Goal: Navigation & Orientation: Find specific page/section

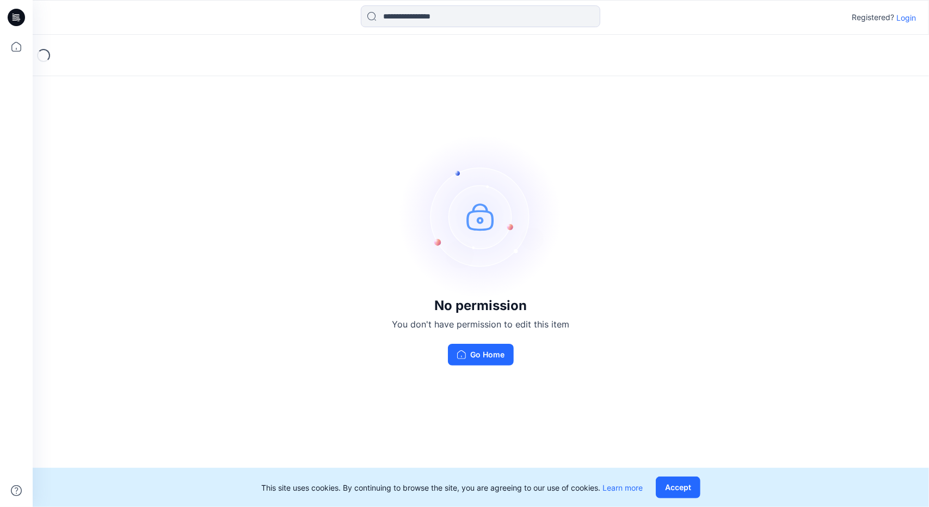
click at [899, 16] on p "Login" at bounding box center [906, 17] width 20 height 11
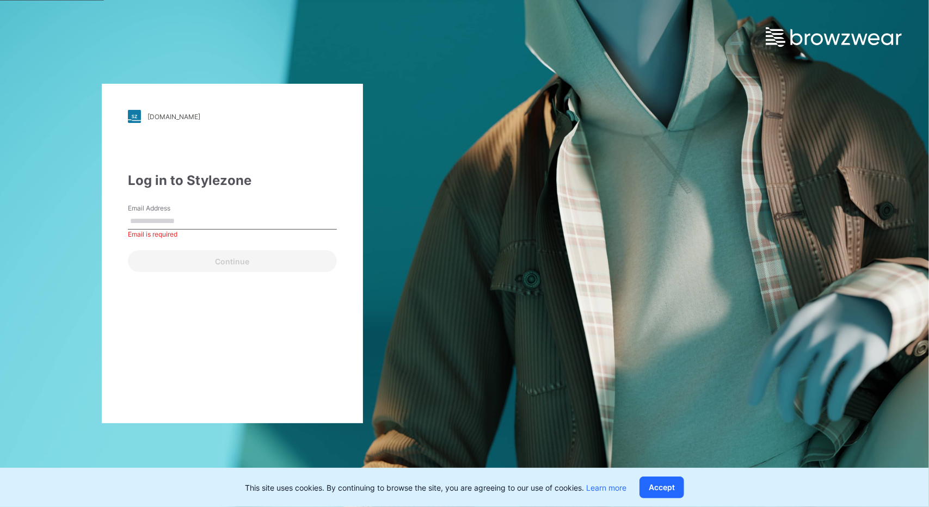
click at [239, 210] on div "Email Address Email is required" at bounding box center [232, 220] width 209 height 33
click at [237, 218] on input "Email Address" at bounding box center [232, 221] width 209 height 16
click at [238, 220] on input "Email Address" at bounding box center [232, 221] width 209 height 16
type input "**********"
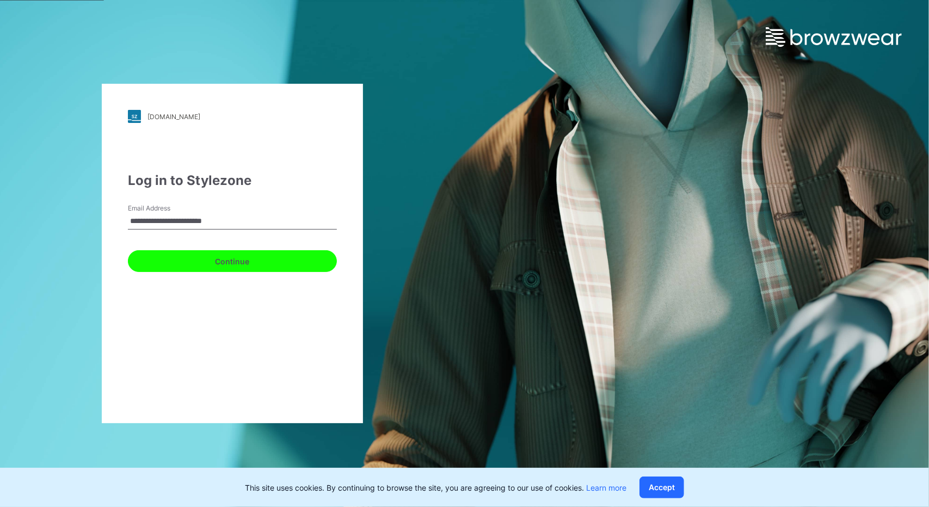
click at [167, 267] on button "Continue" at bounding box center [232, 261] width 209 height 22
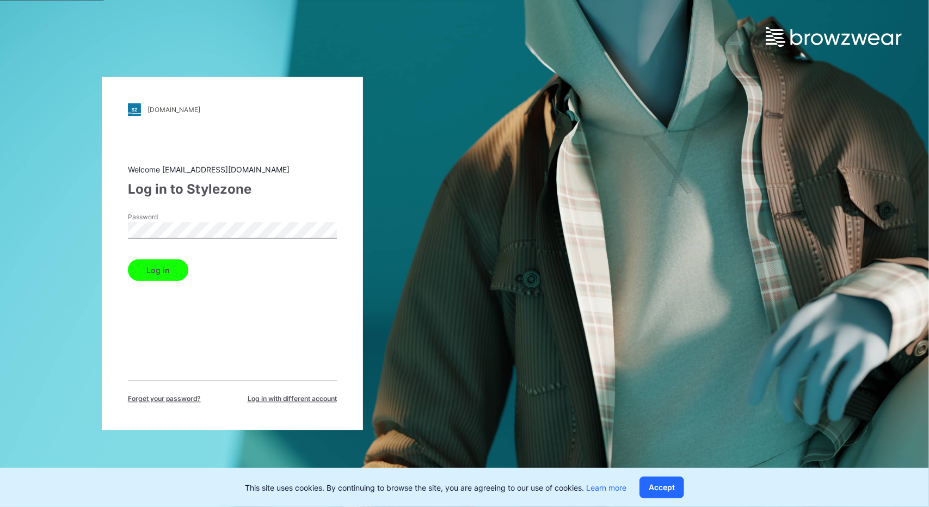
click at [156, 273] on button "Log in" at bounding box center [158, 271] width 60 height 22
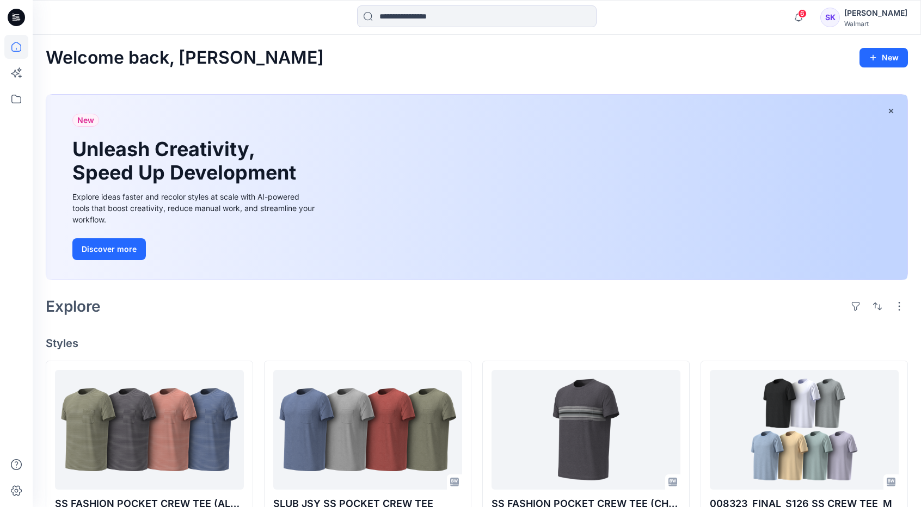
click at [19, 9] on icon at bounding box center [16, 17] width 17 height 17
click at [20, 13] on icon at bounding box center [16, 17] width 17 height 17
click at [23, 103] on icon at bounding box center [16, 99] width 24 height 24
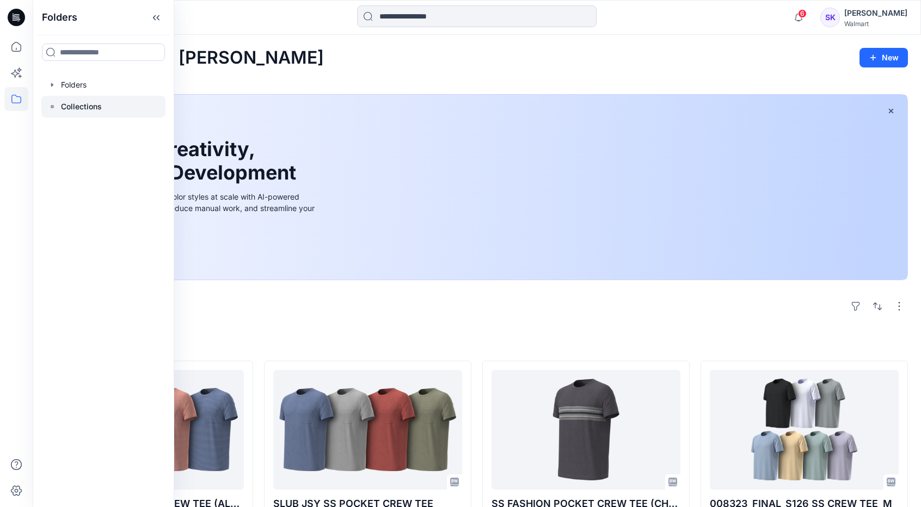
click at [97, 109] on p "Collections" at bounding box center [81, 106] width 41 height 13
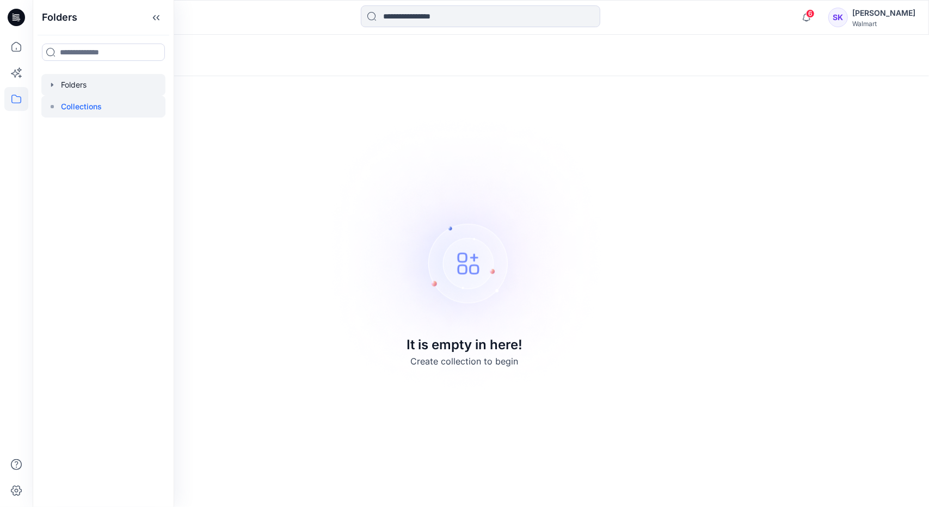
click at [70, 83] on div at bounding box center [103, 85] width 124 height 22
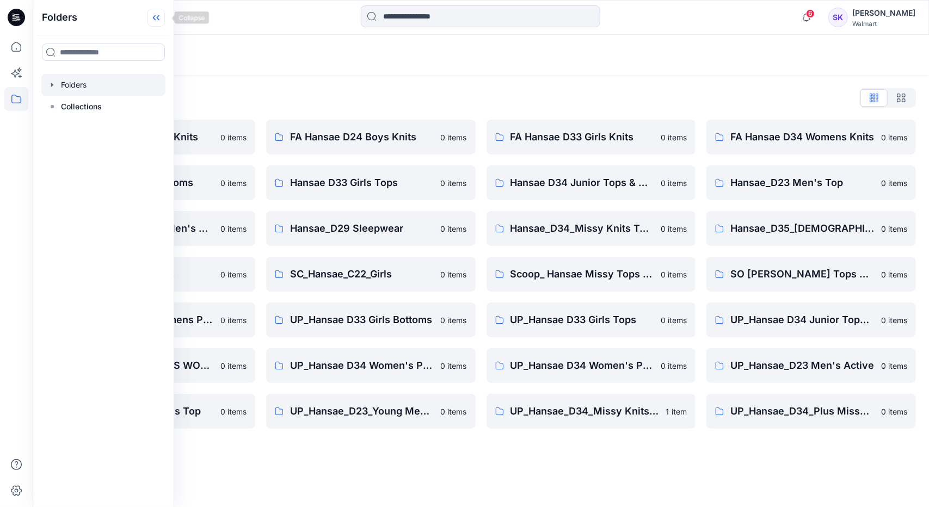
click at [160, 17] on icon at bounding box center [155, 18] width 17 height 18
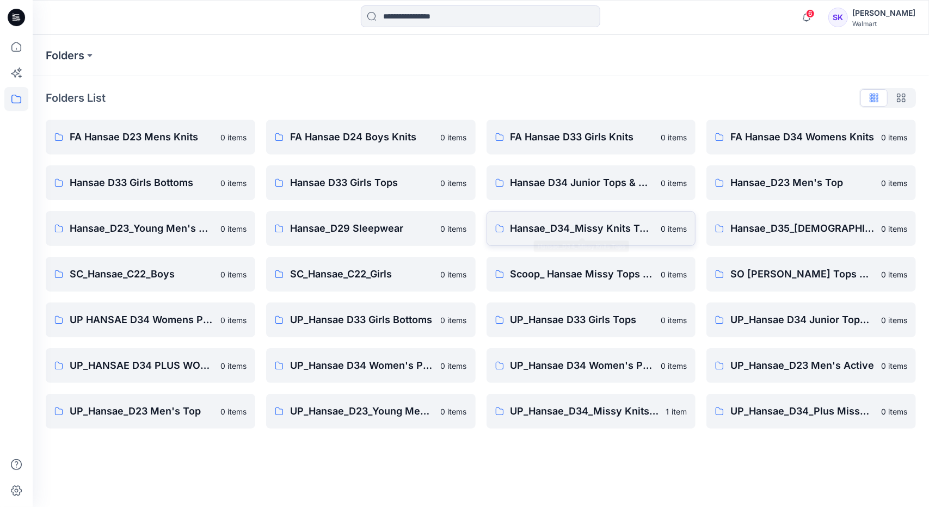
click at [613, 225] on p "Hansae_D34_Missy Knits Tops" at bounding box center [582, 228] width 144 height 15
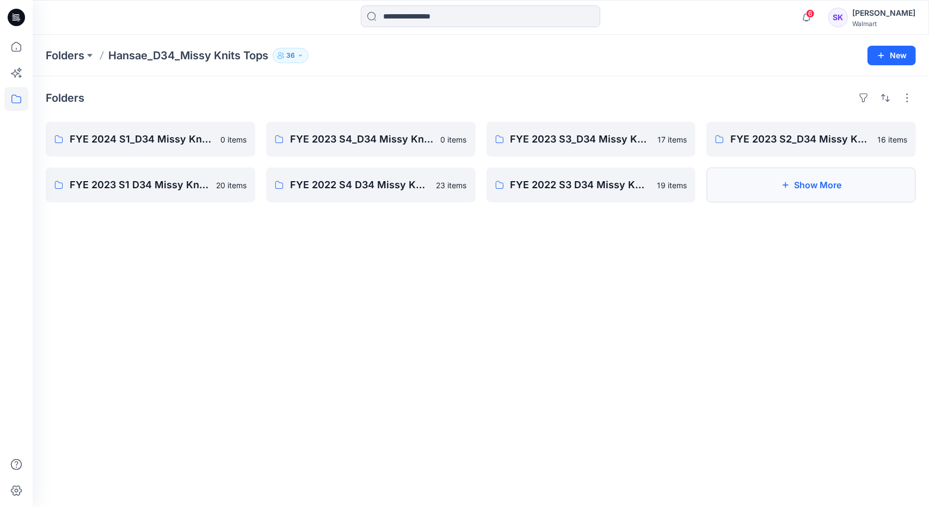
click at [829, 192] on button "Show More" at bounding box center [811, 185] width 210 height 35
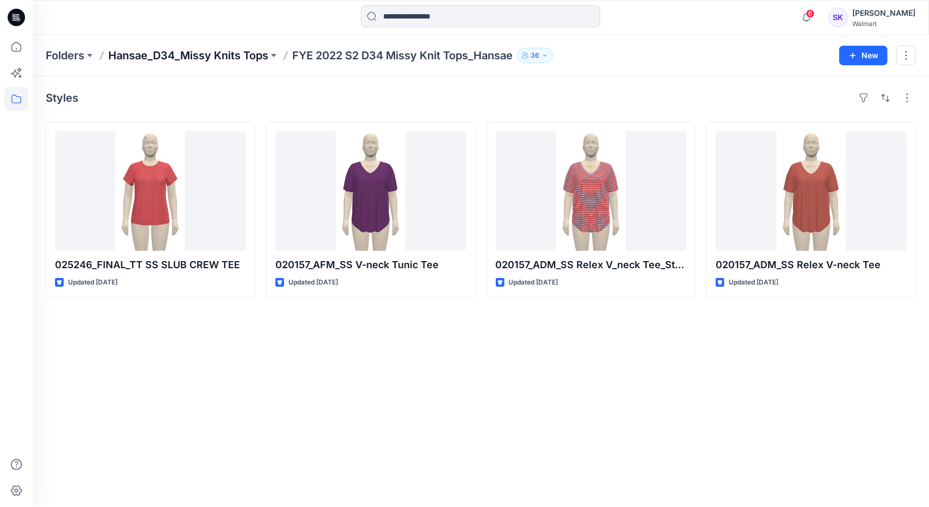
click at [156, 59] on p "Hansae_D34_Missy Knits Tops" at bounding box center [188, 55] width 160 height 15
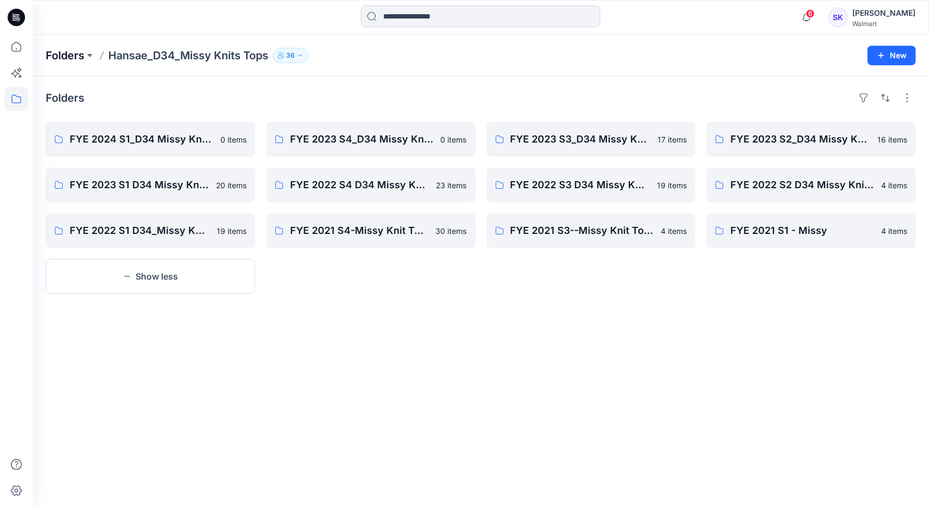
click at [81, 58] on p "Folders" at bounding box center [65, 55] width 39 height 15
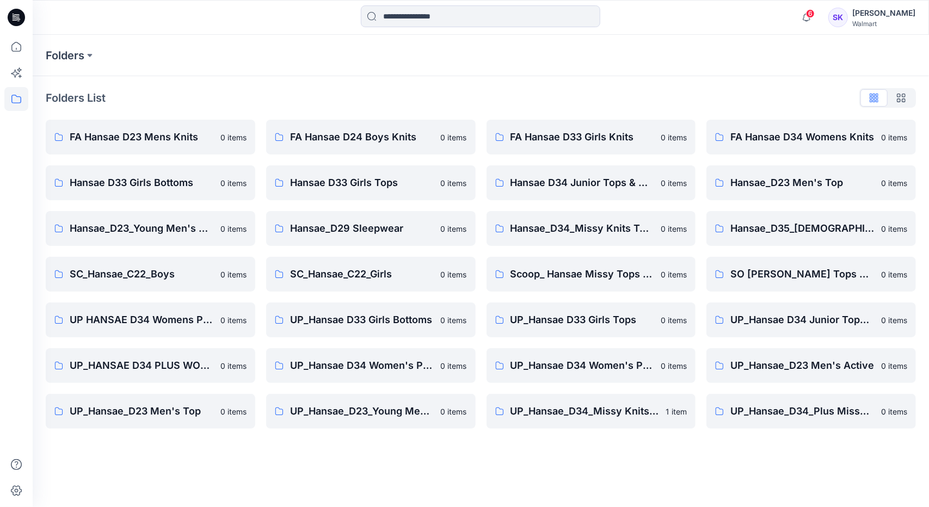
click at [908, 97] on button "button" at bounding box center [901, 97] width 27 height 17
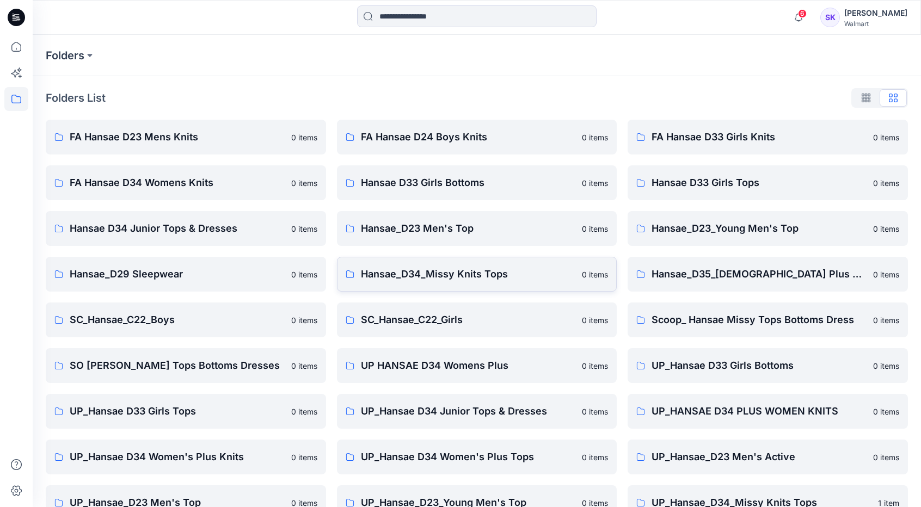
click at [480, 286] on link "Hansae_D34_Missy Knits Tops 0 items" at bounding box center [477, 274] width 280 height 35
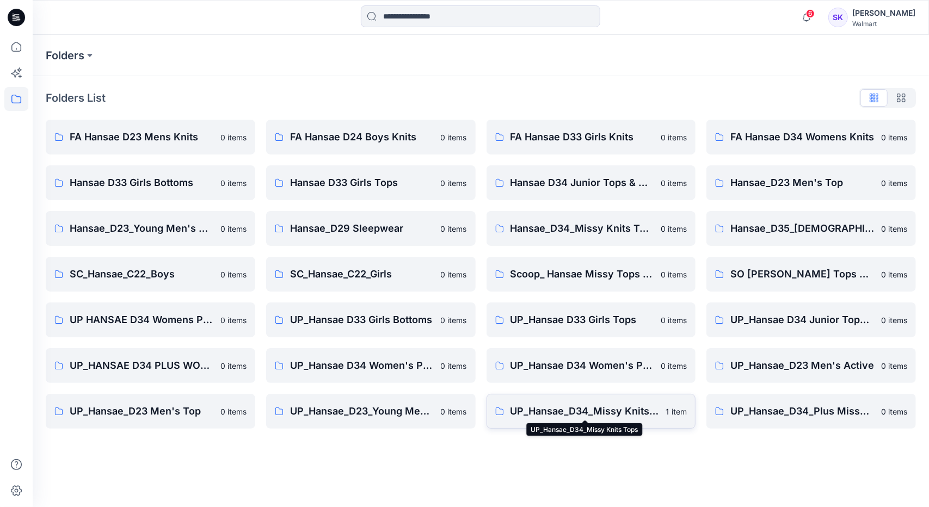
click at [575, 413] on p "UP_Hansae_D34_Missy Knits Tops" at bounding box center [584, 411] width 149 height 15
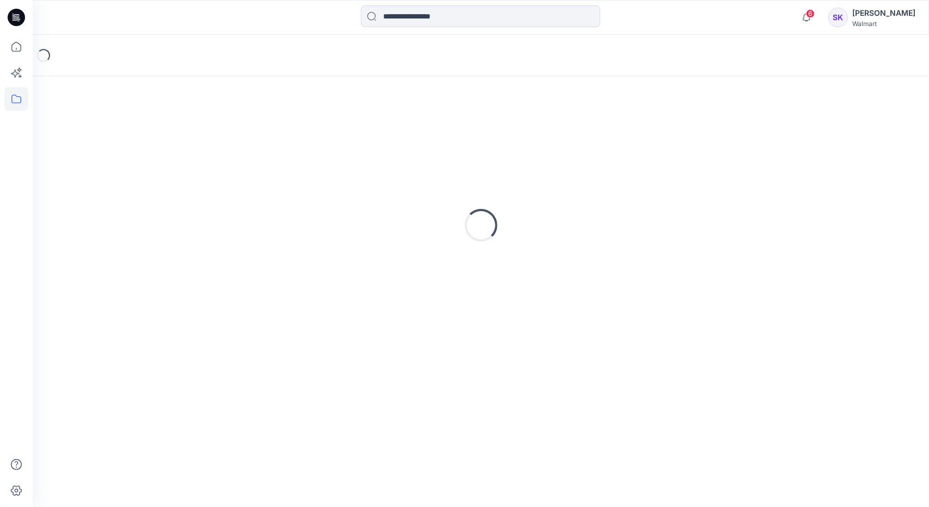
click at [575, 413] on div "Loading..." at bounding box center [481, 291] width 896 height 431
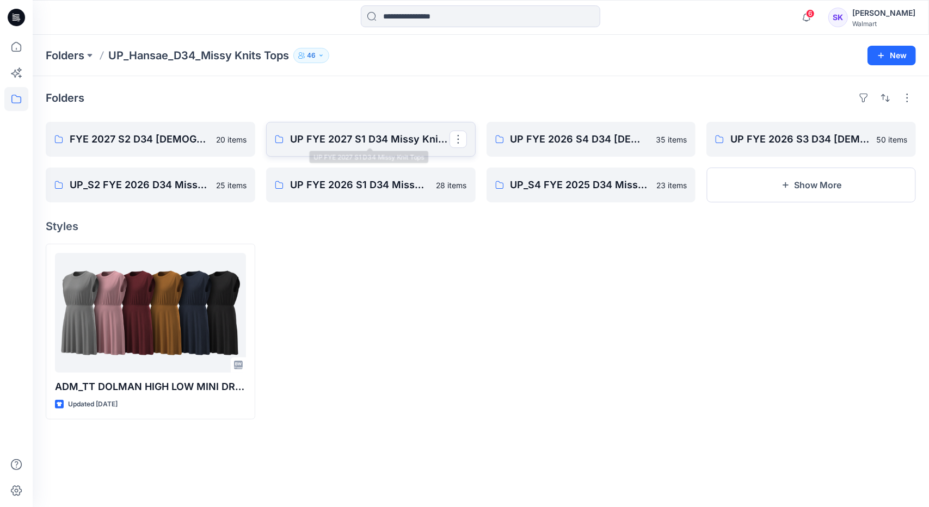
click at [319, 133] on p "UP FYE 2027 S1 D34 Missy Knit Tops" at bounding box center [369, 139] width 159 height 15
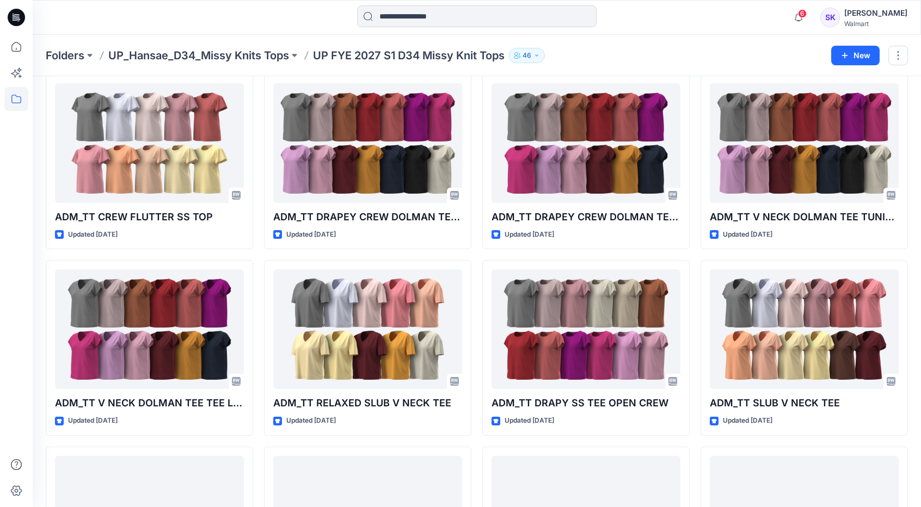
scroll to position [1437, 0]
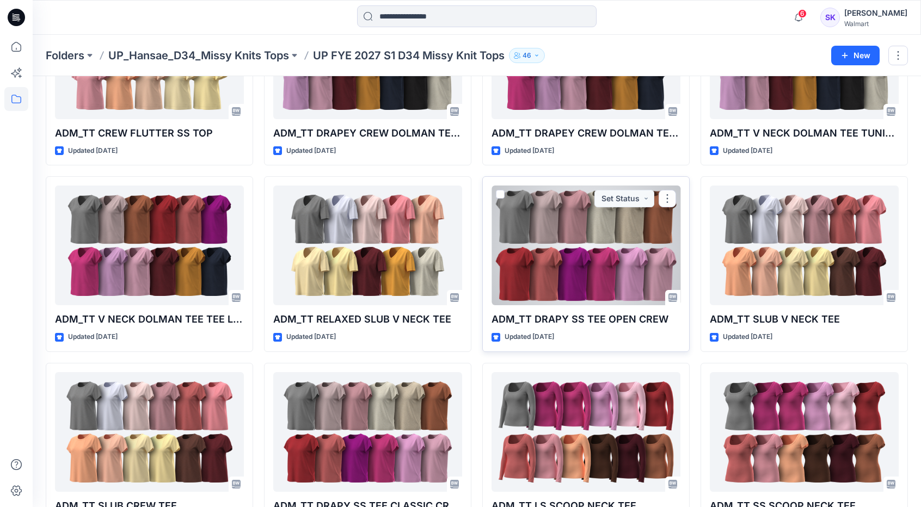
click at [614, 248] on div at bounding box center [585, 246] width 189 height 120
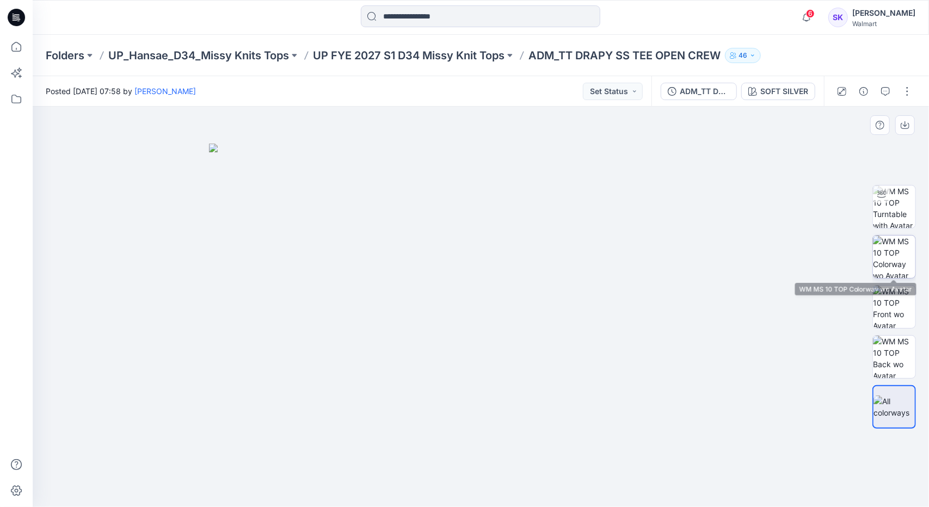
click at [897, 253] on img at bounding box center [894, 257] width 42 height 42
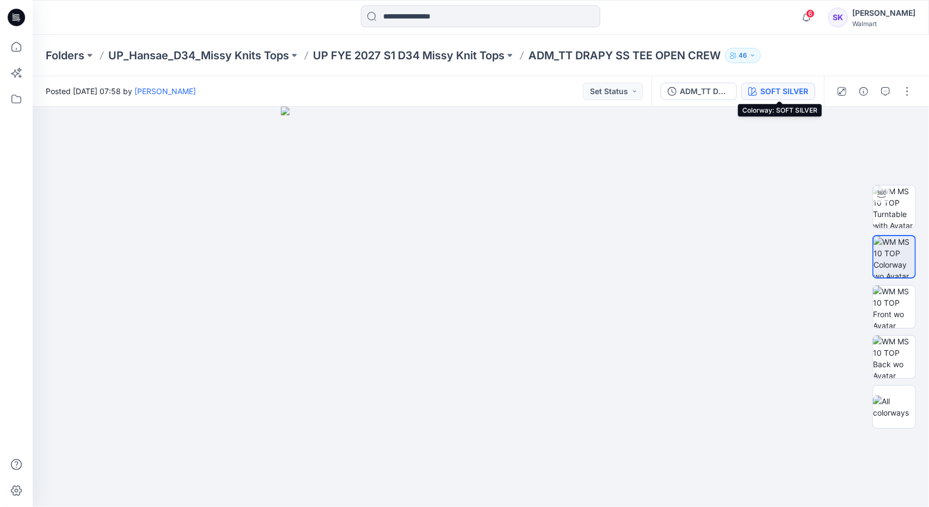
click at [788, 88] on div "SOFT SILVER" at bounding box center [784, 91] width 48 height 12
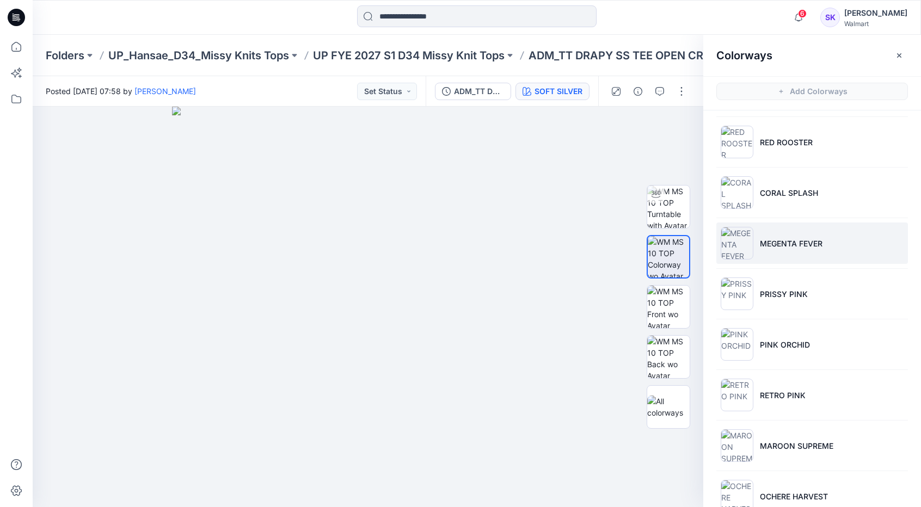
scroll to position [299, 0]
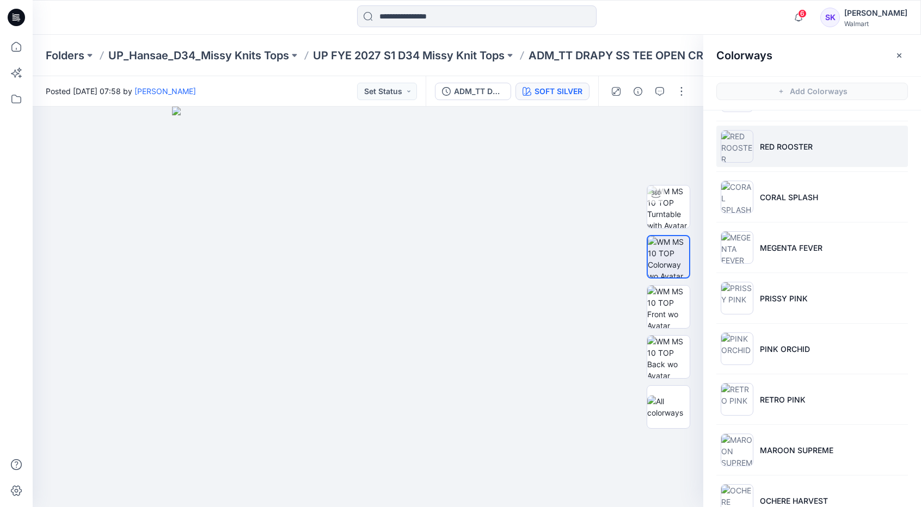
click at [809, 151] on li "RED ROOSTER" at bounding box center [812, 146] width 192 height 41
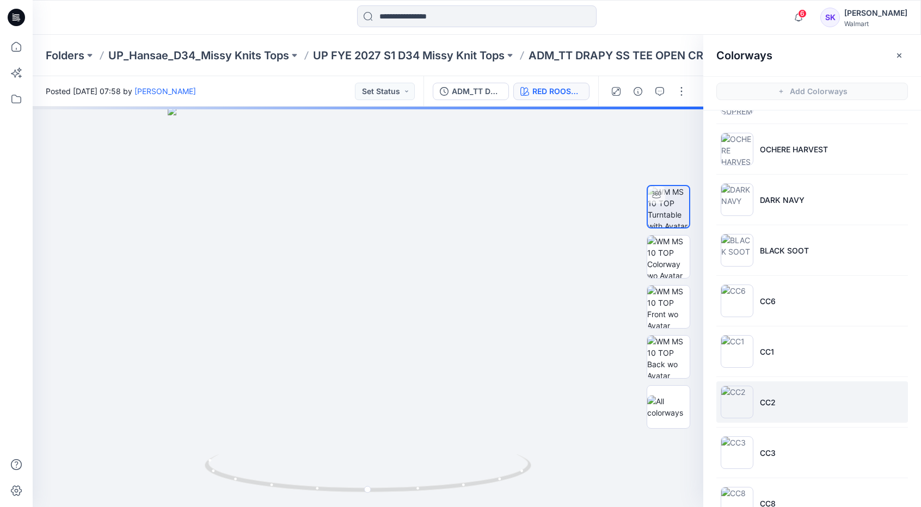
scroll to position [680, 0]
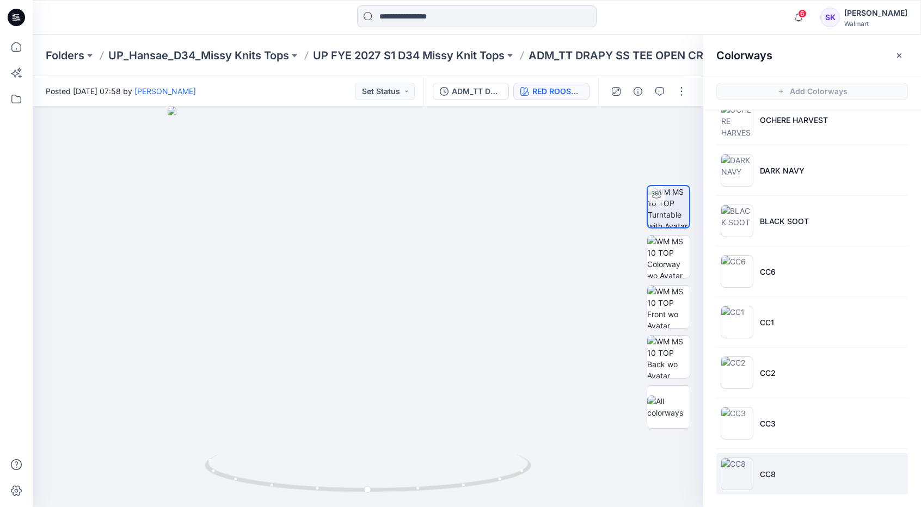
click at [796, 465] on li "CC8" at bounding box center [812, 473] width 192 height 41
click at [667, 414] on img at bounding box center [668, 407] width 42 height 23
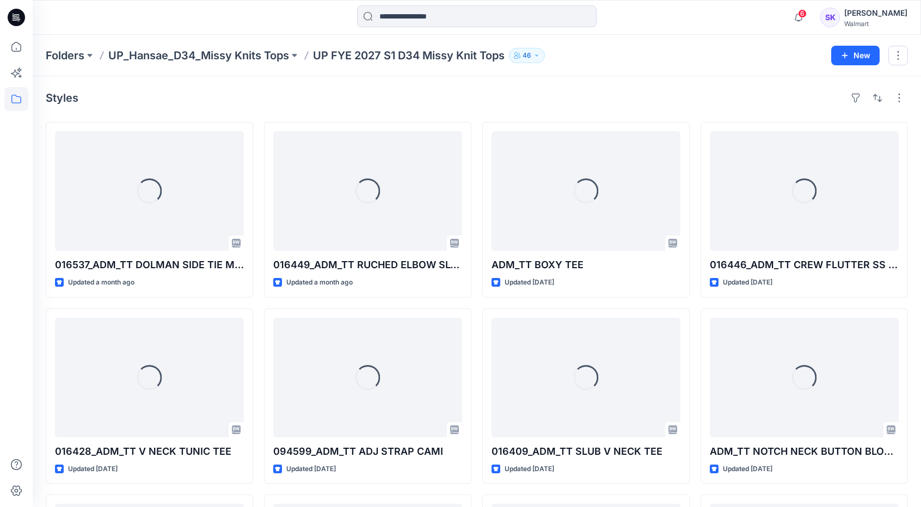
scroll to position [1437, 0]
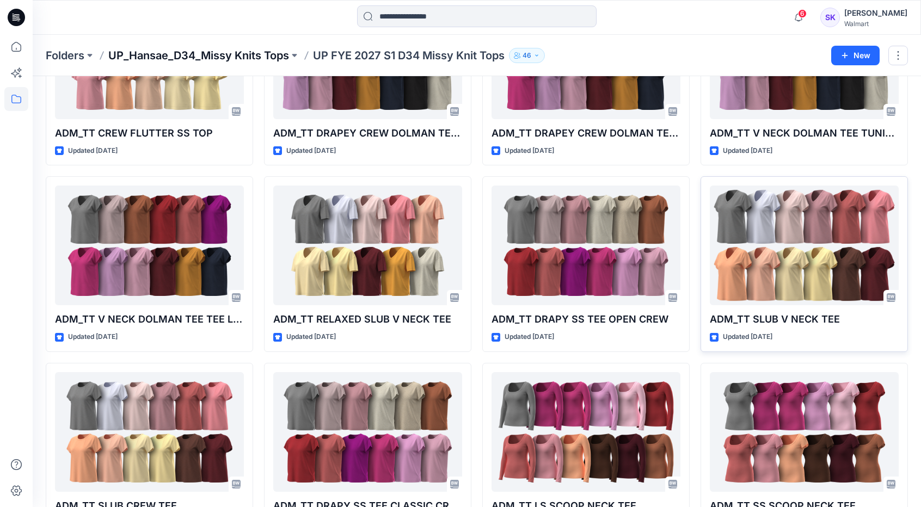
click at [256, 50] on p "UP_Hansae_D34_Missy Knits Tops" at bounding box center [198, 55] width 181 height 15
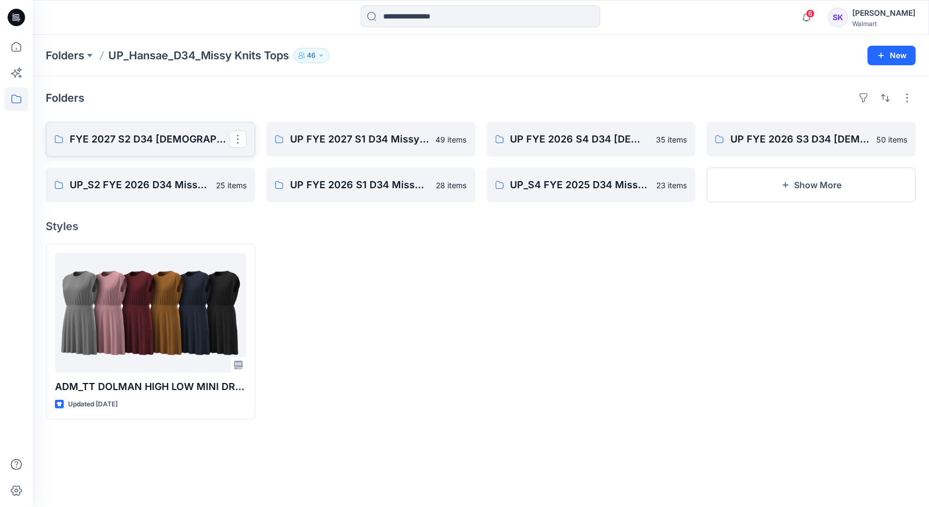
click at [156, 145] on p "FYE 2027 S2 D34 [DEMOGRAPHIC_DATA] Tops - Hansae" at bounding box center [149, 139] width 159 height 15
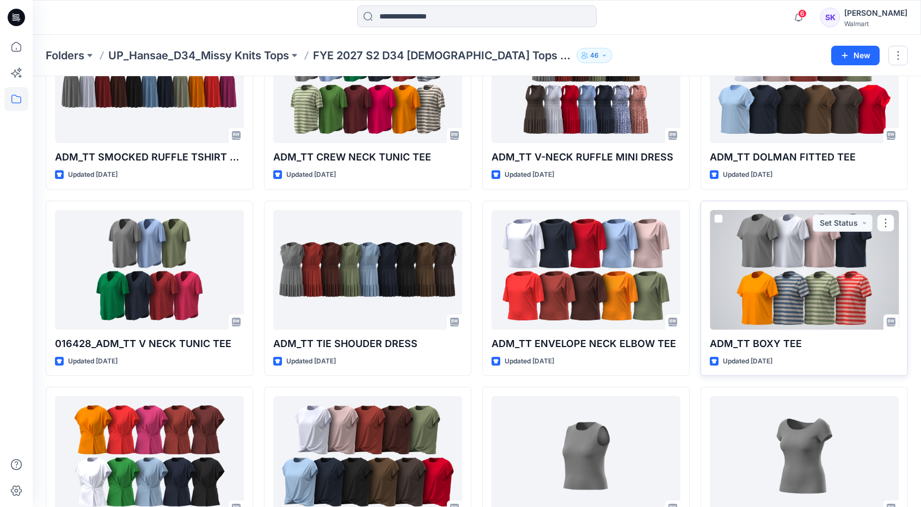
scroll to position [109, 0]
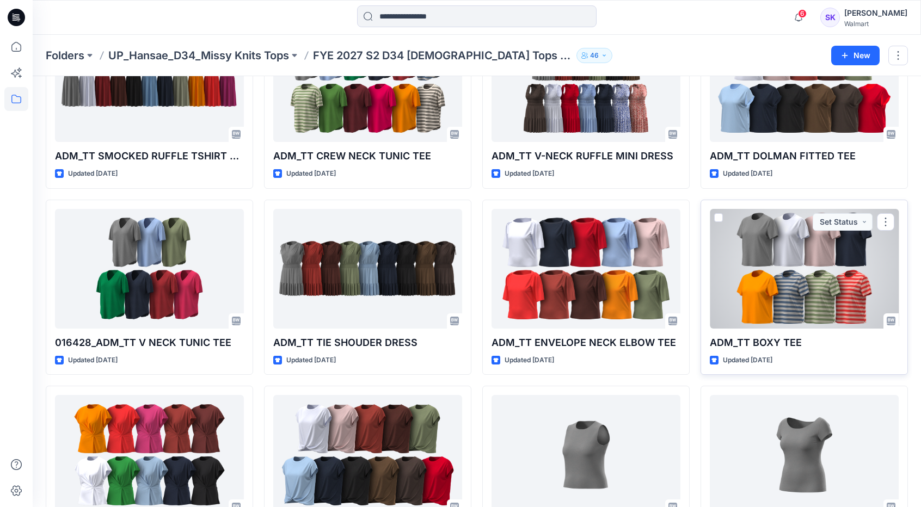
click at [784, 269] on div at bounding box center [804, 269] width 189 height 120
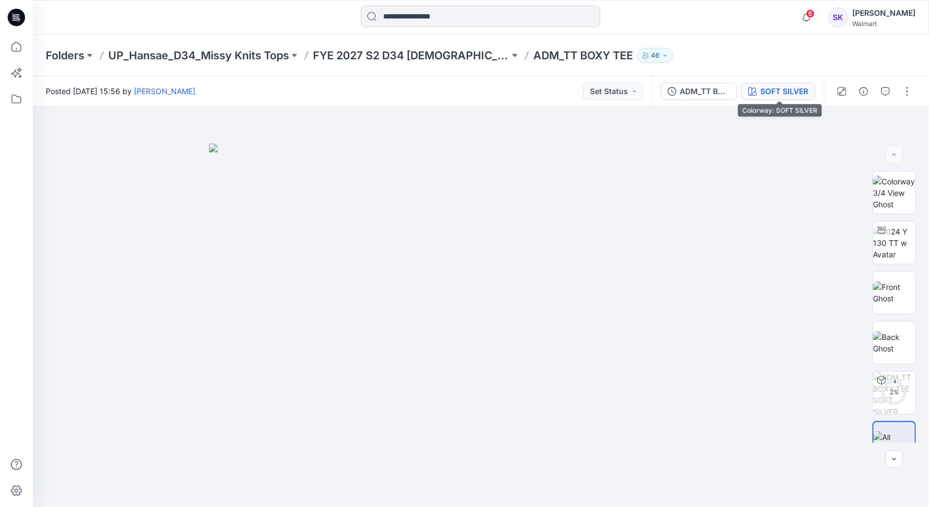
click at [771, 93] on div "SOFT SILVER" at bounding box center [784, 91] width 48 height 12
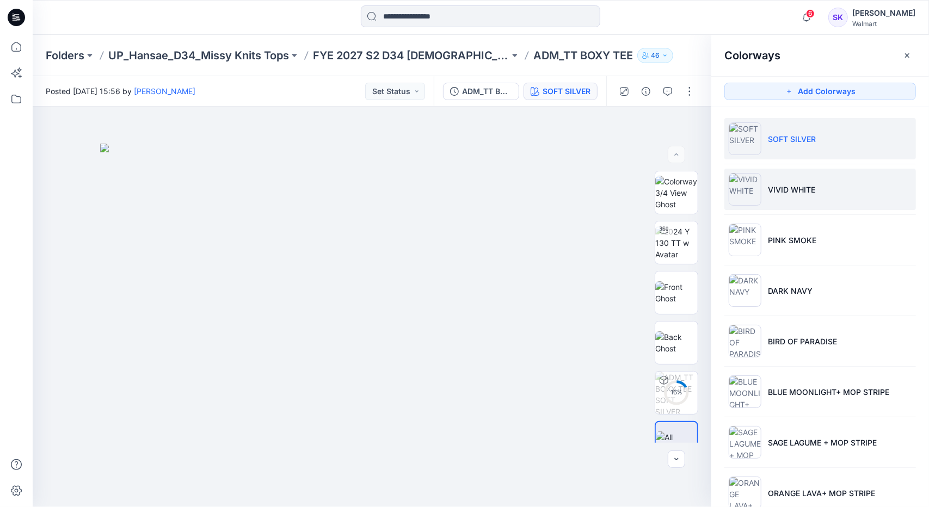
click at [829, 187] on li "VIVID WHITE" at bounding box center [820, 189] width 192 height 41
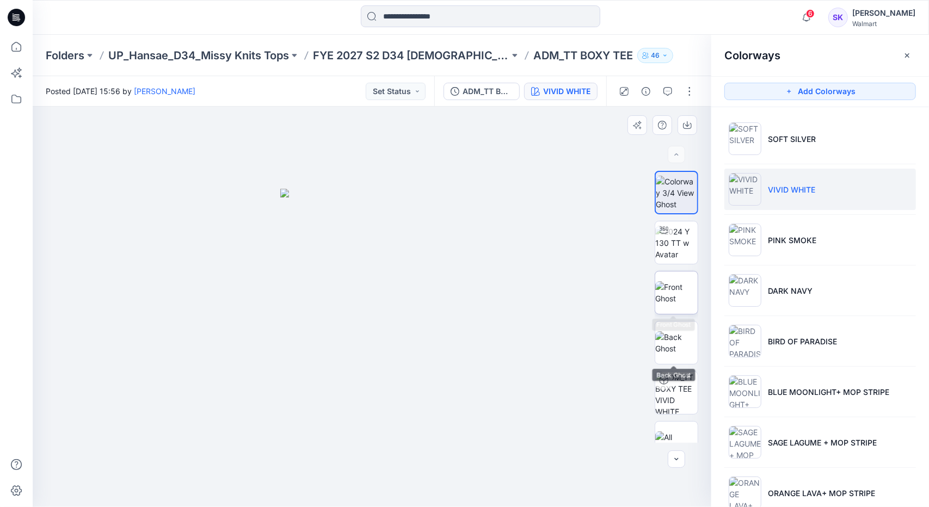
click at [673, 298] on img at bounding box center [676, 292] width 42 height 23
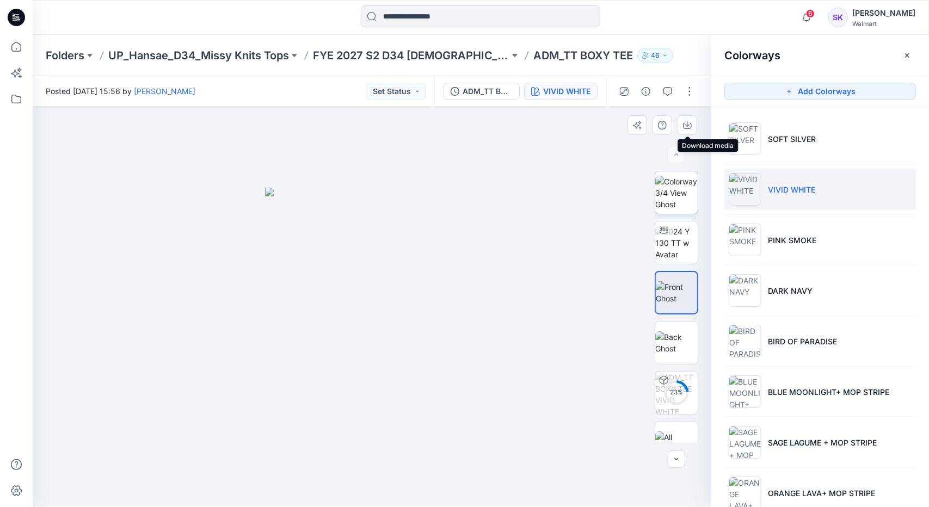
drag, startPoint x: 689, startPoint y: 128, endPoint x: 689, endPoint y: 172, distance: 44.1
click at [689, 127] on icon "button" at bounding box center [687, 125] width 9 height 9
click at [674, 340] on img at bounding box center [676, 342] width 42 height 23
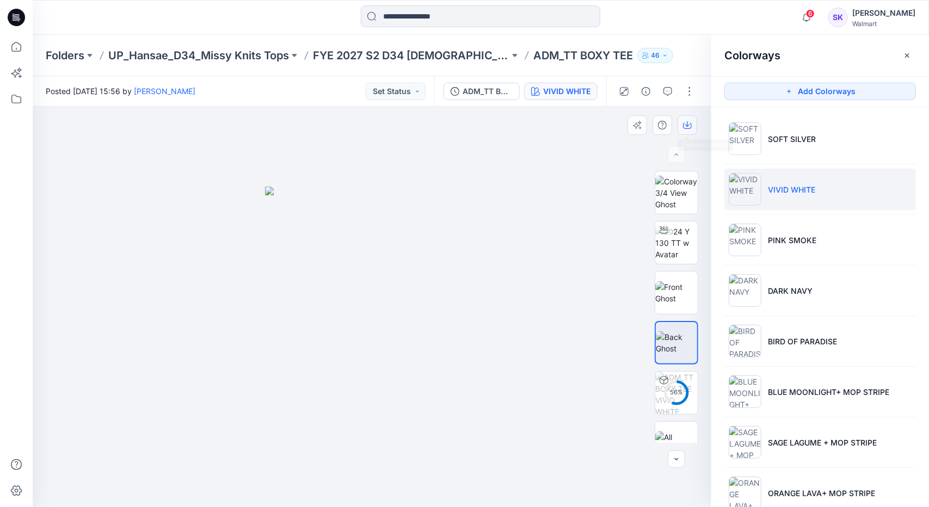
click at [691, 125] on button "button" at bounding box center [688, 125] width 20 height 20
